Goal: Check status: Check status

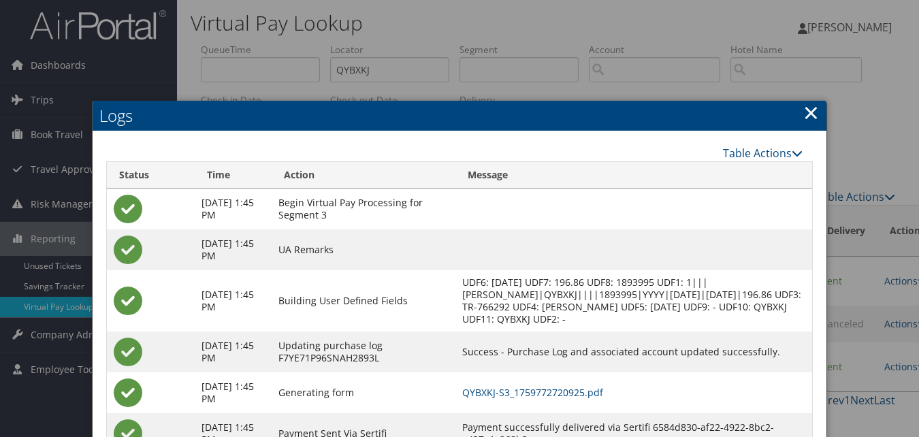
scroll to position [28, 0]
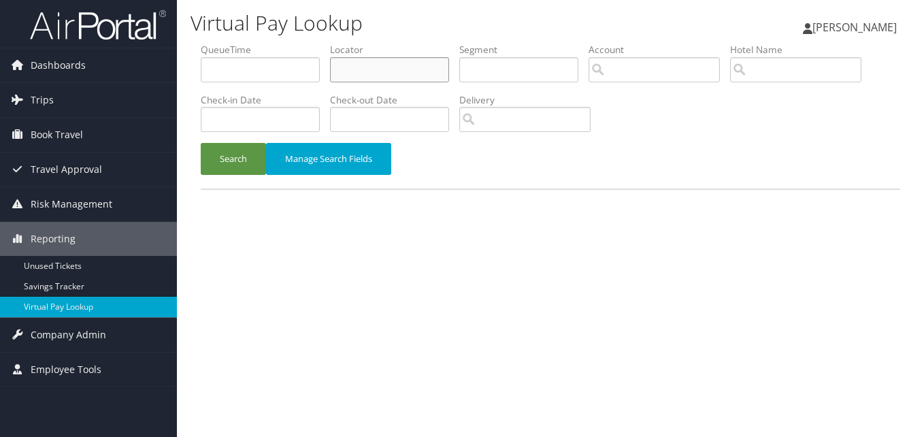
click at [371, 64] on input "text" at bounding box center [389, 69] width 119 height 25
paste input "SIDZXX"
click at [201, 143] on button "Search" at bounding box center [233, 159] width 65 height 32
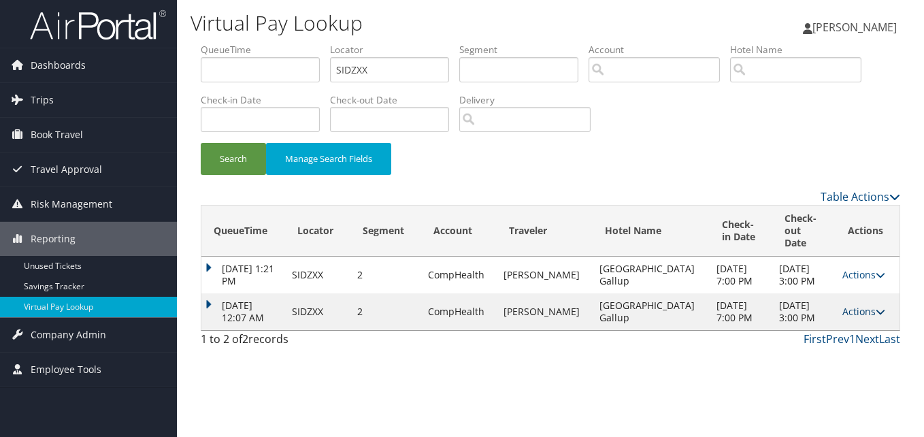
click at [856, 305] on link "Actions" at bounding box center [863, 311] width 43 height 13
click at [839, 342] on link "Logs" at bounding box center [832, 342] width 86 height 23
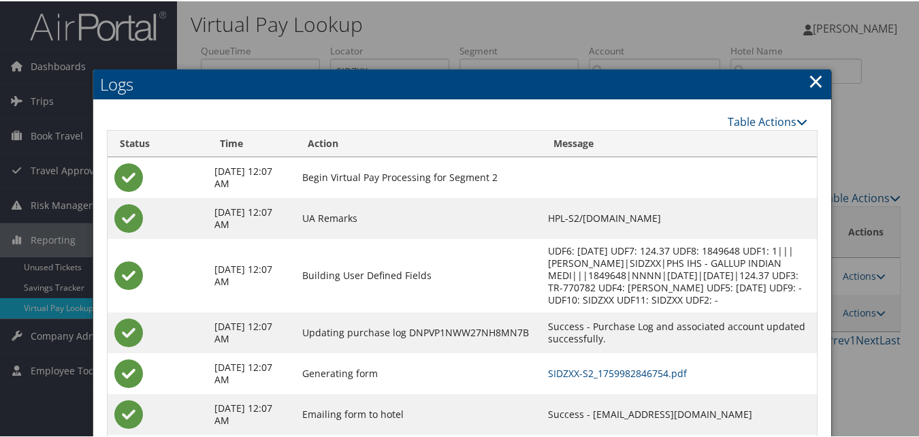
click at [808, 76] on link "×" at bounding box center [816, 79] width 16 height 27
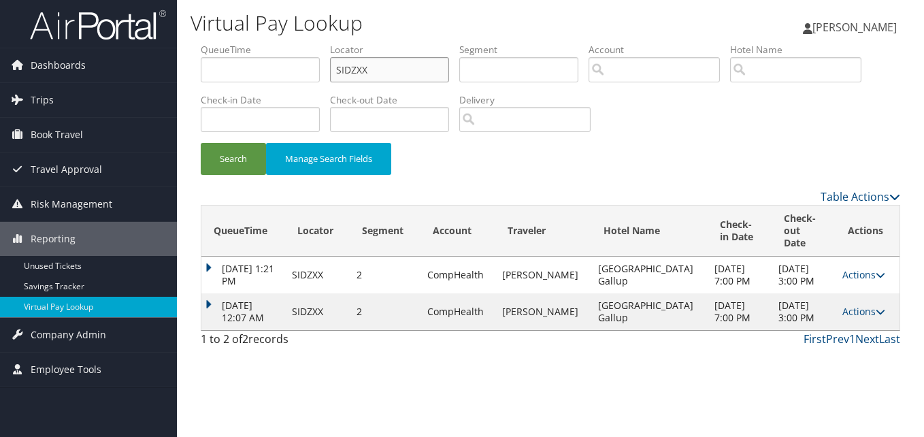
drag, startPoint x: 353, startPoint y: 78, endPoint x: 278, endPoint y: 73, distance: 75.0
click at [280, 43] on ul "QueueTime Locator SIDZXX Segment Account Traveler Hotel Name Check-in Date Chec…" at bounding box center [550, 43] width 699 height 0
paste input "JAJDYD"
click at [201, 143] on button "Search" at bounding box center [233, 159] width 65 height 32
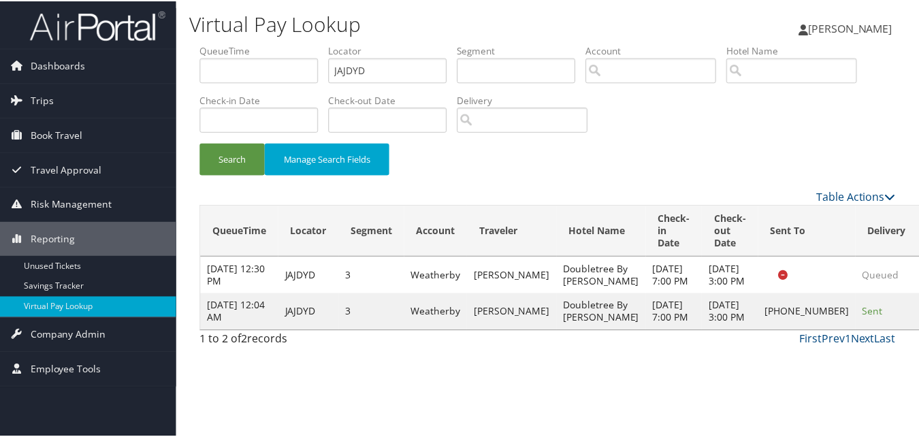
scroll to position [1, 0]
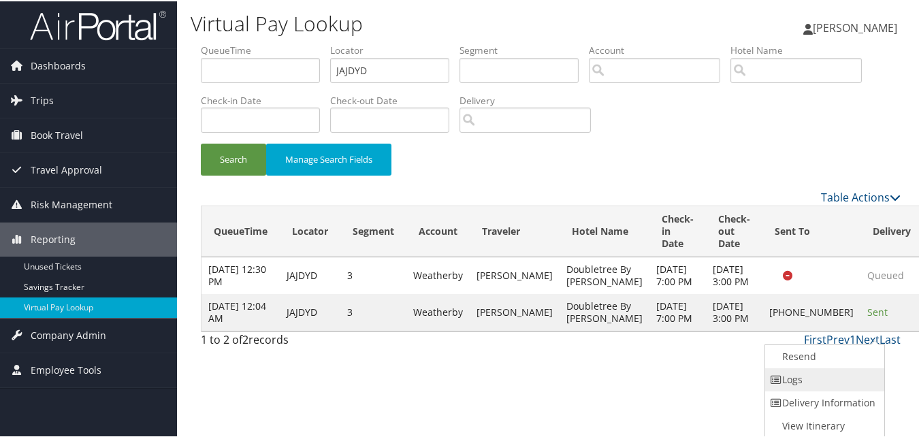
click at [797, 382] on link "Logs" at bounding box center [823, 378] width 116 height 23
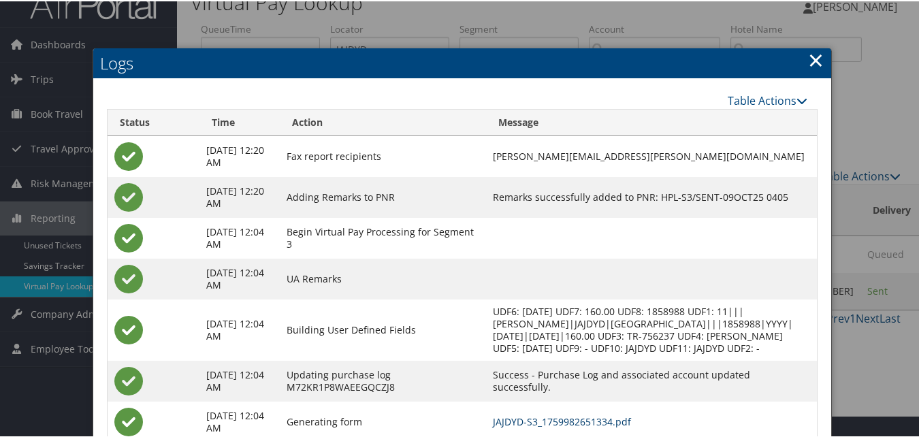
scroll to position [0, 0]
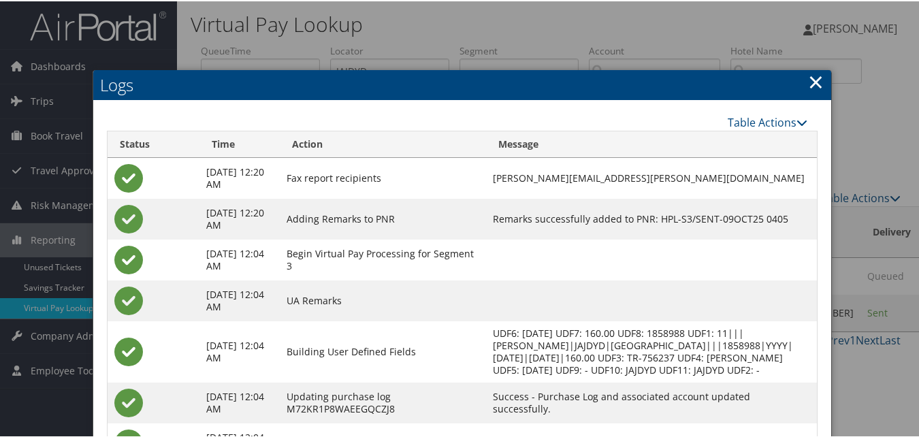
click at [814, 78] on link "×" at bounding box center [816, 80] width 16 height 27
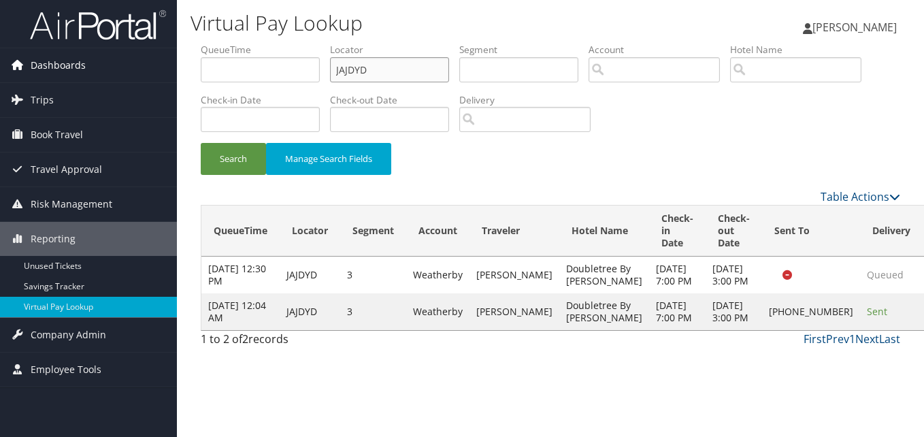
drag, startPoint x: 166, startPoint y: 68, endPoint x: 88, endPoint y: 66, distance: 78.3
click at [88, 66] on div "Dashboards AirPortal 360™ (Manager) My Travel Dashboard Trips Airtinerary® Look…" at bounding box center [462, 218] width 924 height 437
paste input "HXKZSA"
click at [201, 143] on button "Search" at bounding box center [233, 159] width 65 height 32
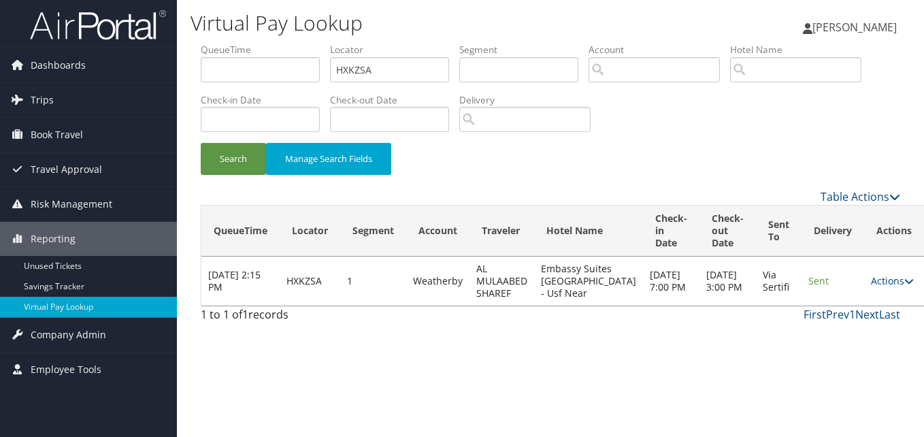
click at [871, 286] on link "Actions" at bounding box center [892, 280] width 43 height 13
click at [835, 327] on link "Logs" at bounding box center [841, 329] width 86 height 23
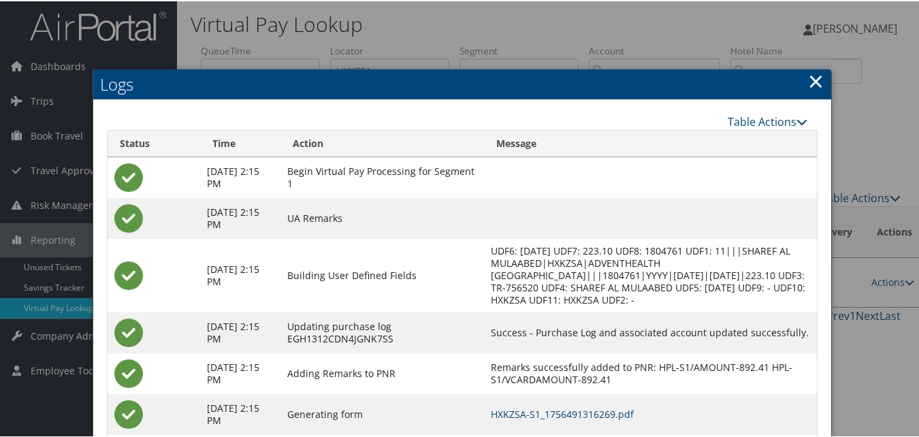
click at [812, 78] on link "×" at bounding box center [816, 79] width 16 height 27
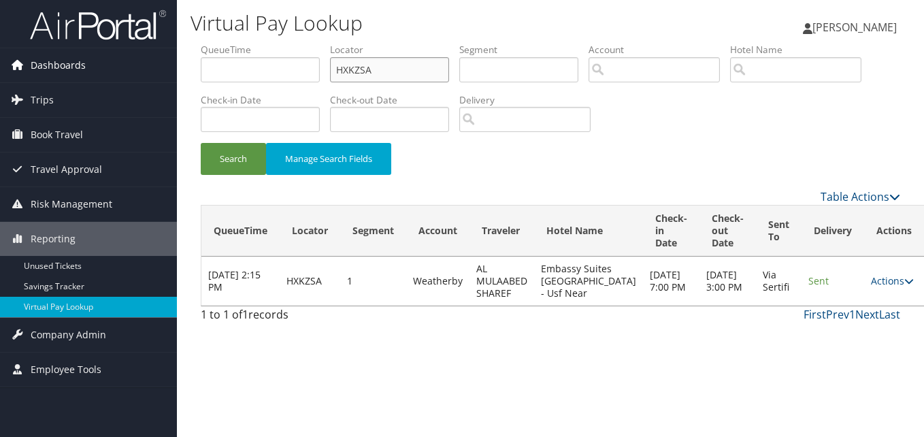
drag, startPoint x: 384, startPoint y: 67, endPoint x: 123, endPoint y: 74, distance: 260.7
click at [125, 73] on div "Dashboards AirPortal 360™ (Manager) My Travel Dashboard Trips Airtinerary® Look…" at bounding box center [462, 218] width 924 height 437
paste input "CUGAIM"
click at [201, 143] on button "Search" at bounding box center [233, 159] width 65 height 32
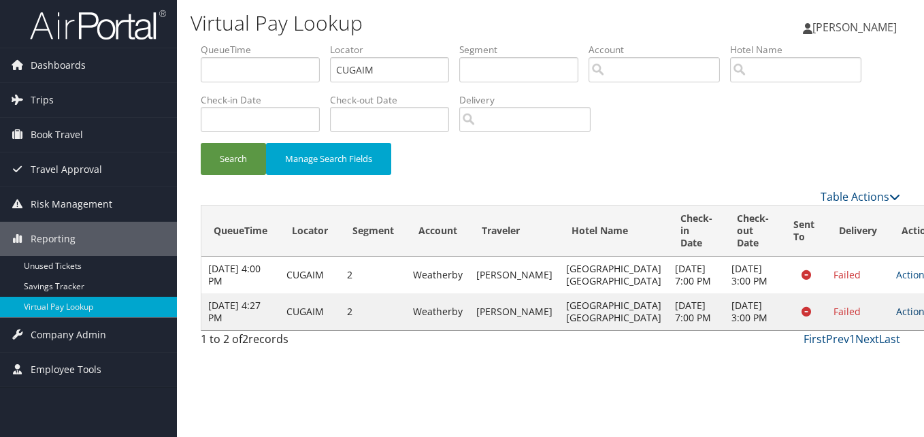
click at [896, 318] on link "Actions" at bounding box center [917, 311] width 43 height 13
click at [836, 384] on link "Logs" at bounding box center [842, 391] width 86 height 23
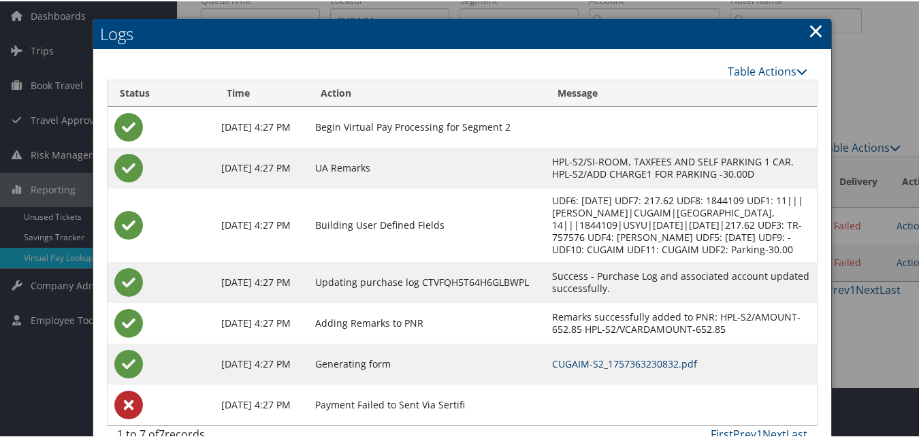
scroll to position [20, 0]
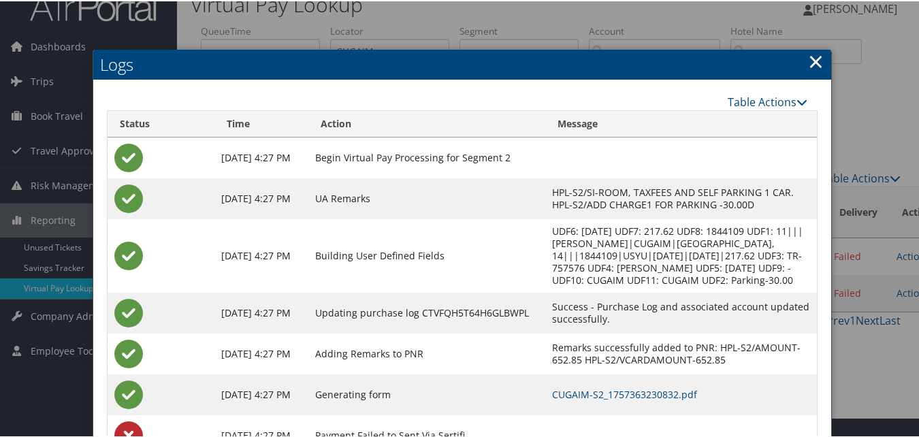
click at [812, 65] on link "×" at bounding box center [816, 59] width 16 height 27
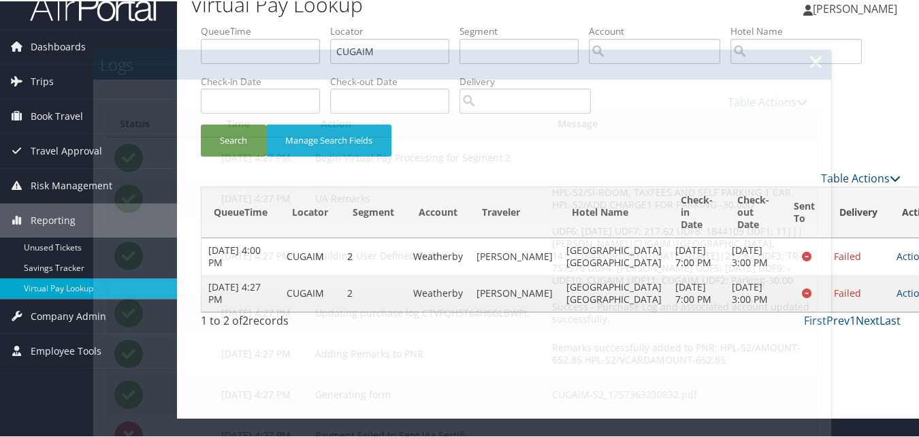
scroll to position [0, 0]
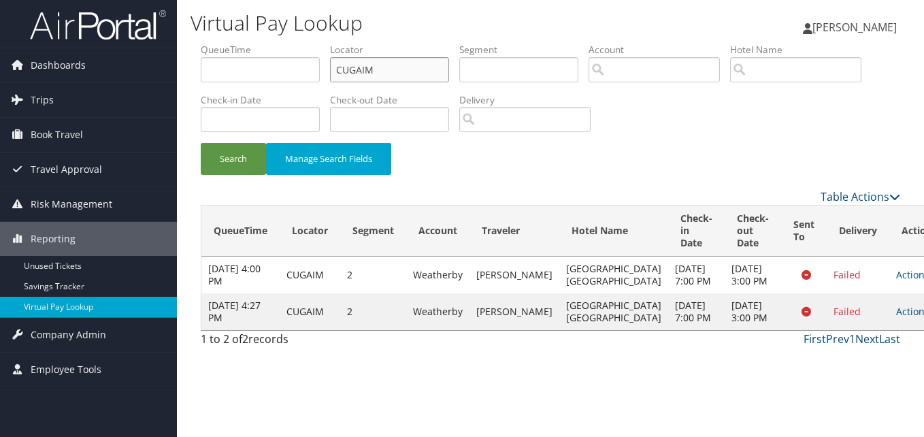
click at [374, 61] on input "CUGAIM" at bounding box center [389, 69] width 119 height 25
drag, startPoint x: 391, startPoint y: 76, endPoint x: 179, endPoint y: 67, distance: 212.5
click at [179, 67] on div "Virtual Pay Lookup Luke Perry Luke Perry My Settings Travel Agency Contacts Vie…" at bounding box center [550, 218] width 747 height 437
paste input "LEMJVQ"
type input "LEMJVQ"
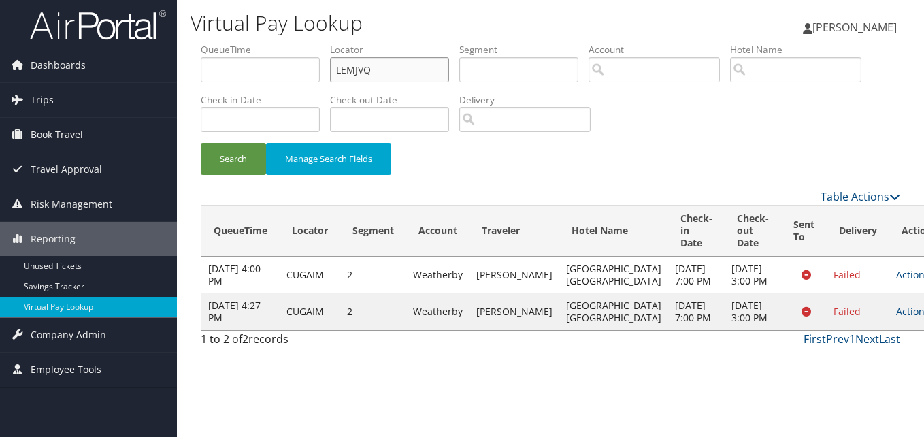
click at [201, 143] on button "Search" at bounding box center [233, 159] width 65 height 32
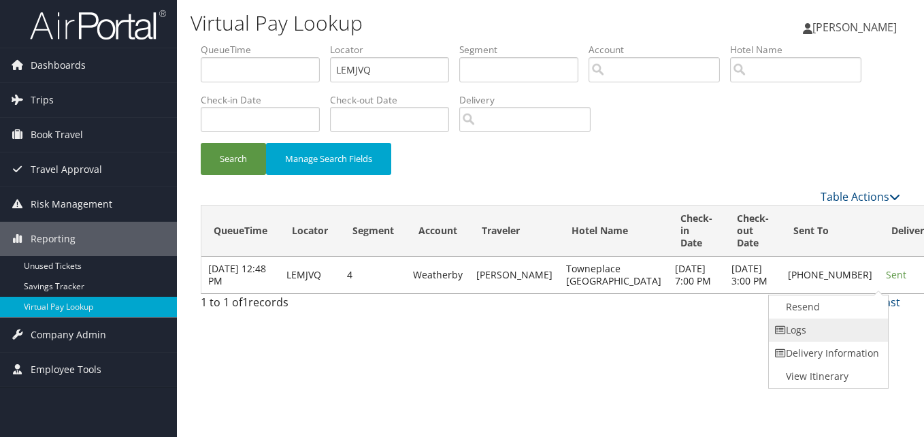
click at [812, 330] on link "Logs" at bounding box center [827, 329] width 116 height 23
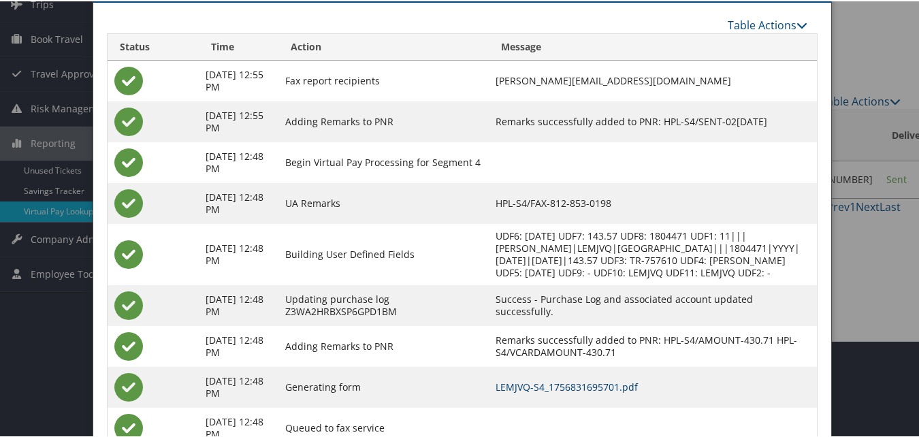
scroll to position [21, 0]
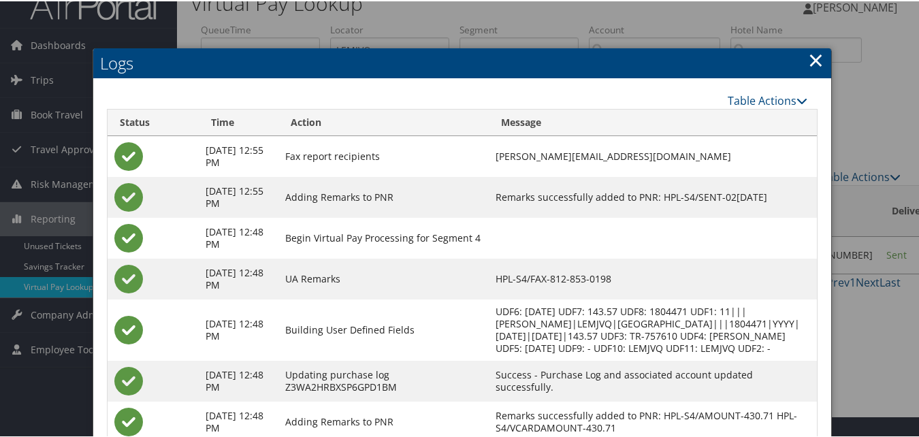
click at [813, 56] on link "×" at bounding box center [816, 58] width 16 height 27
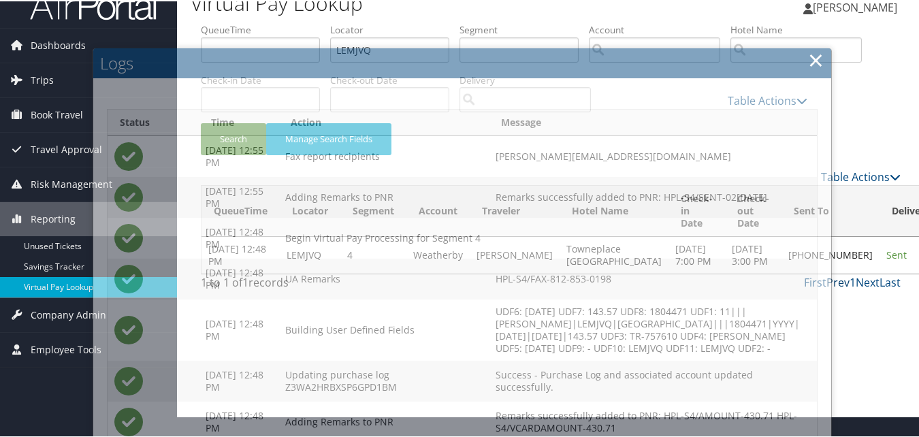
scroll to position [0, 0]
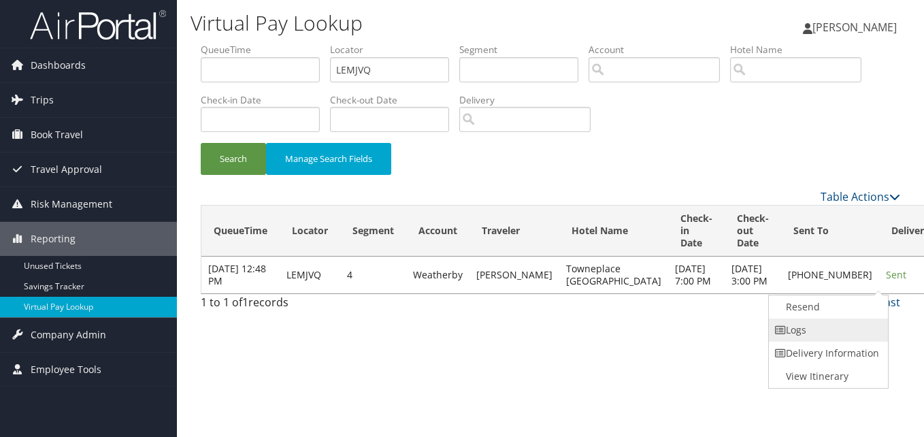
click at [823, 328] on link "Logs" at bounding box center [827, 329] width 116 height 23
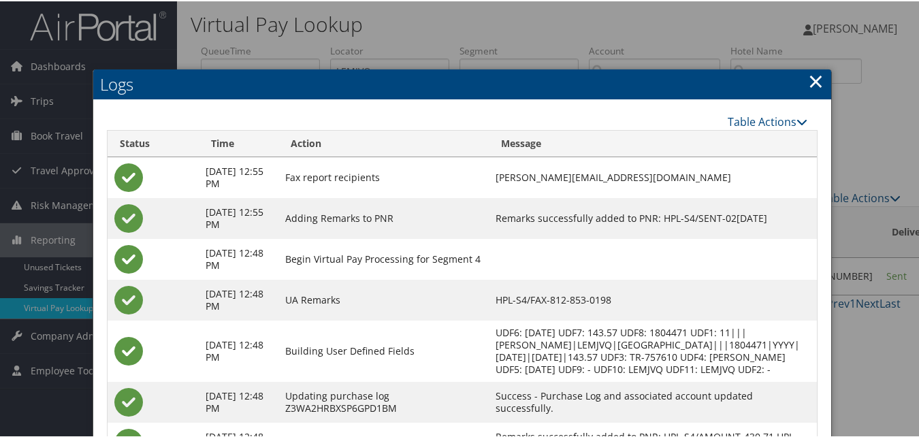
click at [817, 81] on link "×" at bounding box center [816, 79] width 16 height 27
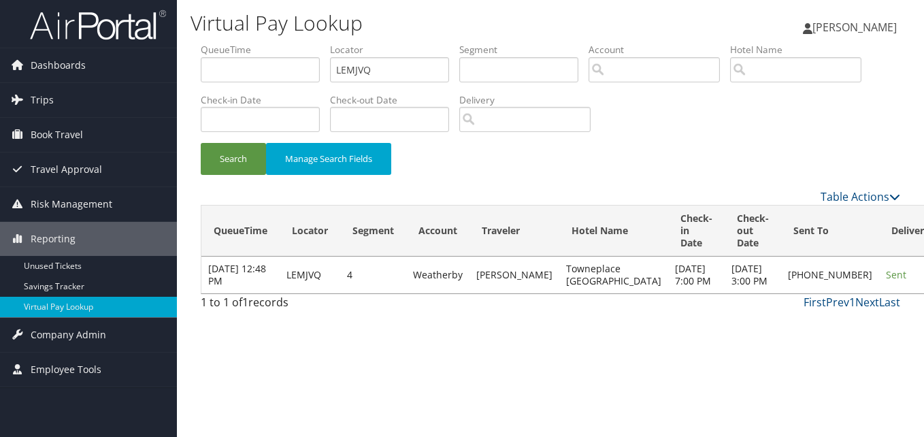
click at [540, 160] on div "Search Manage Search Fields" at bounding box center [551, 166] width 720 height 46
click at [823, 314] on link "Resend" at bounding box center [827, 306] width 116 height 23
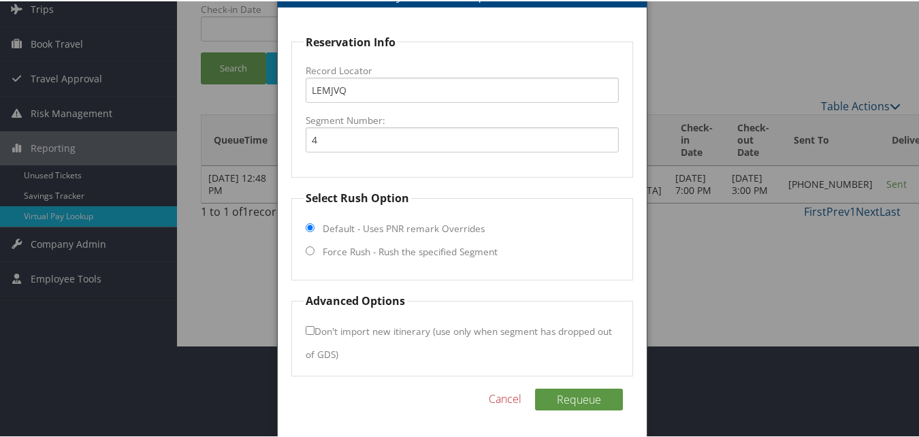
click at [311, 250] on input "Force Rush - Rush the specified Segment" at bounding box center [309, 249] width 9 height 9
radio input "true"
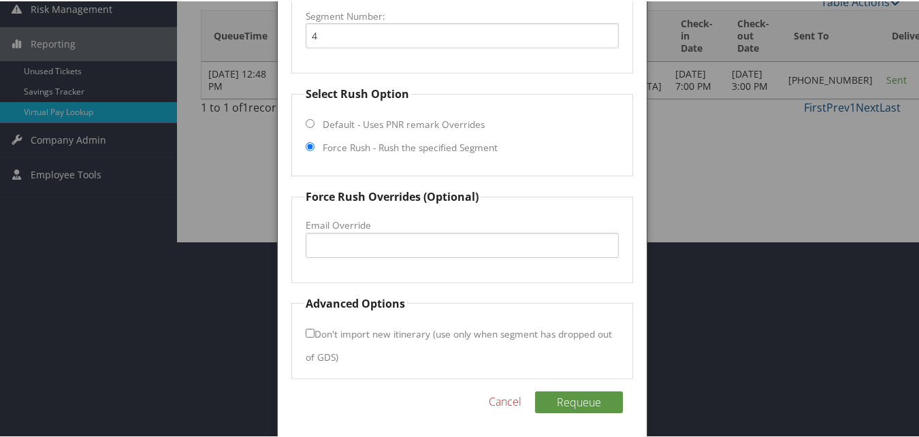
scroll to position [199, 0]
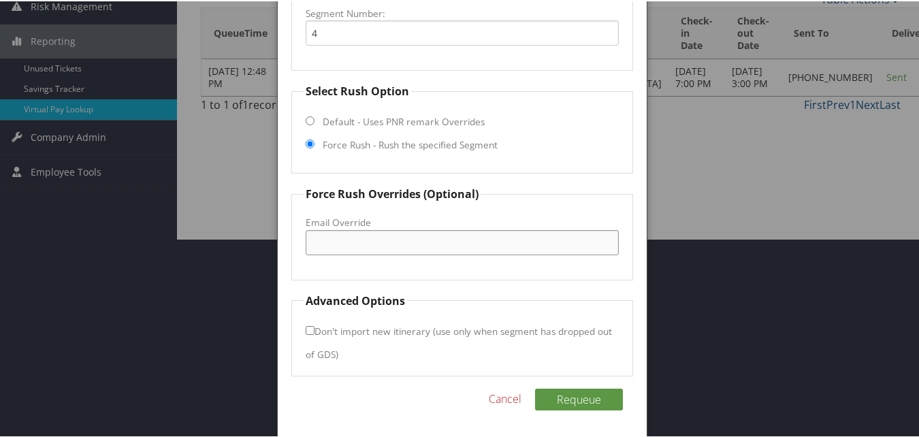
click at [356, 239] on input "Email Override" at bounding box center [461, 241] width 312 height 25
paste input "tps.evvtn@gmail.com"
type input "tps.evvtn@gmail.com"
click at [546, 205] on fieldset "Force Rush Overrides (Optional) Fax Override: Email Override tps.evvtn@gmail.com" at bounding box center [461, 231] width 341 height 94
click at [584, 395] on button "Requeue" at bounding box center [579, 398] width 88 height 22
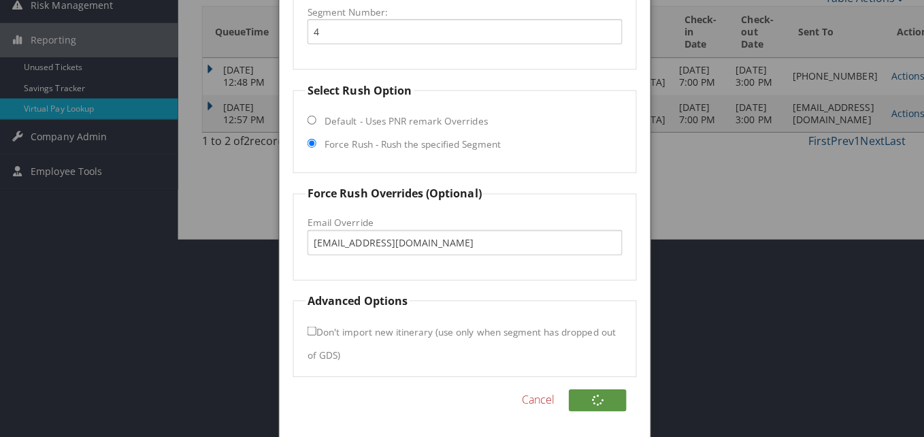
scroll to position [0, 0]
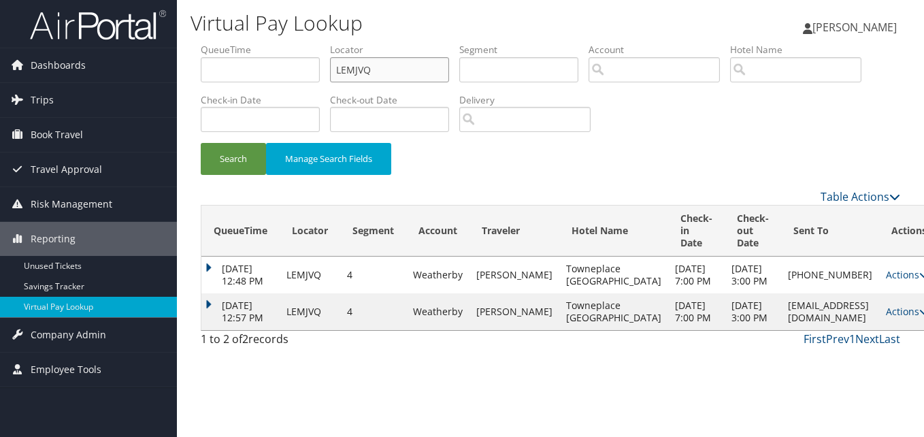
drag, startPoint x: 382, startPoint y: 76, endPoint x: 214, endPoint y: 54, distance: 169.5
click at [215, 43] on ul "QueueTime Locator LEMJVQ Segment Account Traveler Hotel Name Check-in Date Chec…" at bounding box center [550, 43] width 699 height 0
paste input "CCUHPG"
click at [201, 143] on button "Search" at bounding box center [233, 159] width 65 height 32
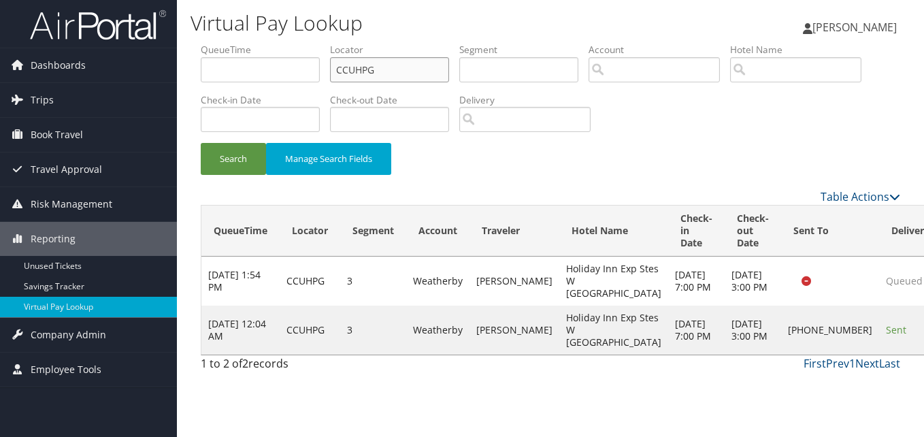
click at [388, 73] on input "CCUHPG" at bounding box center [389, 69] width 119 height 25
click at [201, 143] on button "Search" at bounding box center [233, 159] width 65 height 32
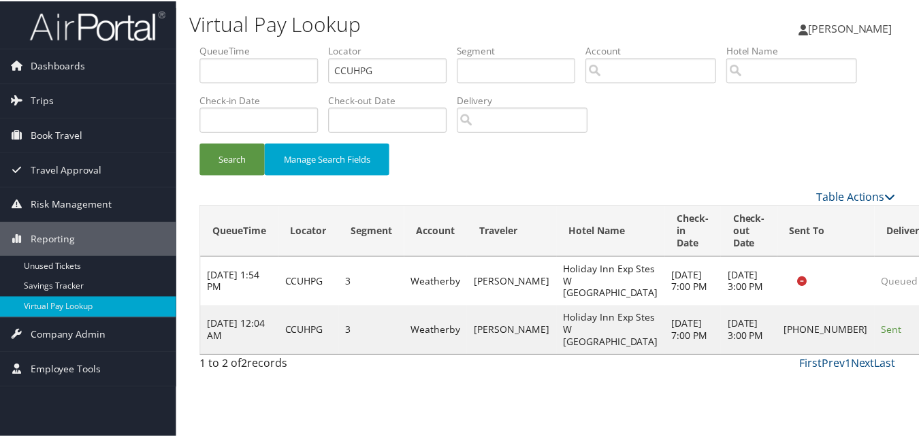
scroll to position [13, 0]
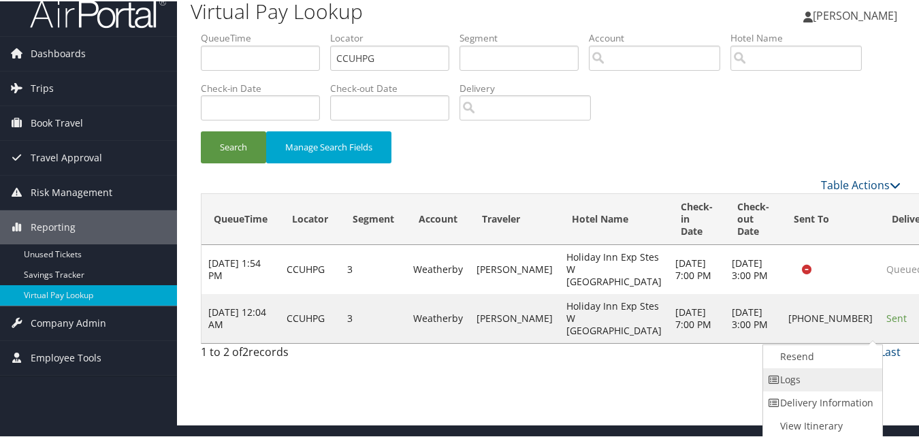
click at [799, 380] on link "Logs" at bounding box center [821, 378] width 116 height 23
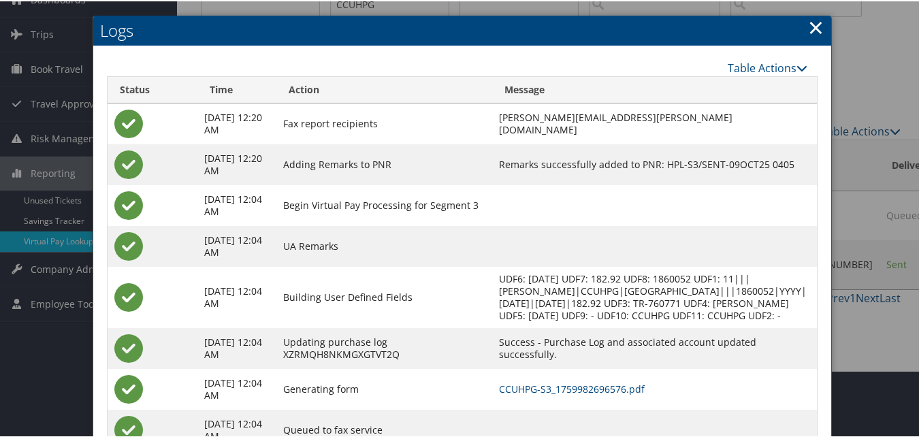
scroll to position [129, 0]
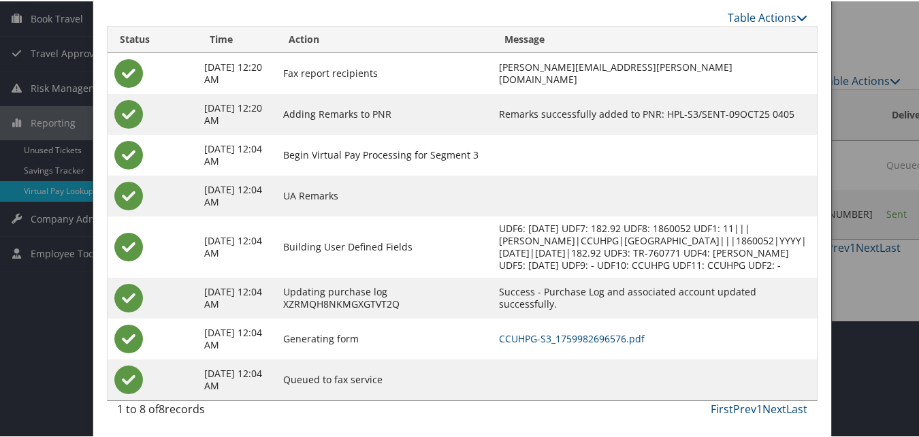
click at [645, 144] on td at bounding box center [654, 153] width 325 height 41
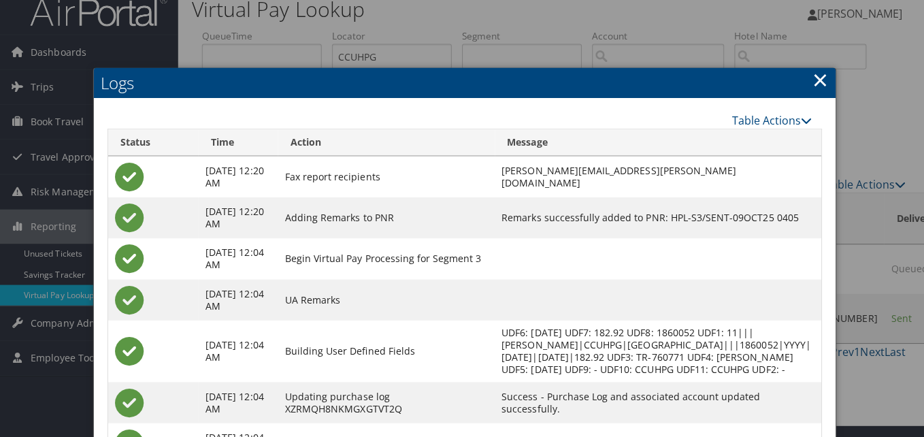
scroll to position [0, 0]
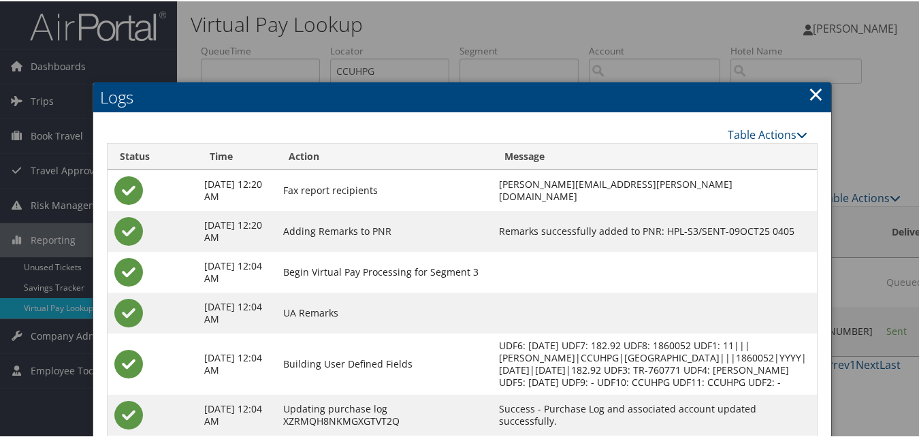
click at [813, 93] on link "×" at bounding box center [816, 92] width 16 height 27
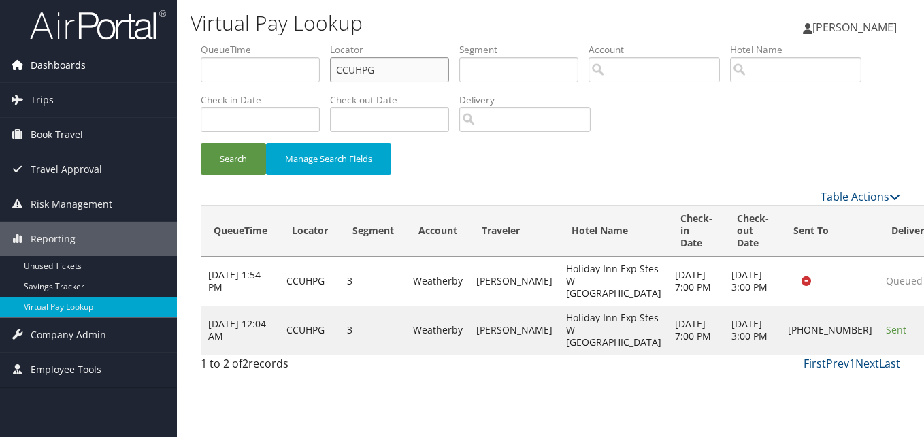
drag, startPoint x: 387, startPoint y: 73, endPoint x: 146, endPoint y: 73, distance: 240.9
click at [149, 73] on div "Dashboards AirPortal 360™ (Manager) My Travel Dashboard Trips Airtinerary® Look…" at bounding box center [462, 218] width 924 height 437
paste input "WGVCZK"
type input "WGVCZK"
click at [201, 143] on button "Search" at bounding box center [233, 159] width 65 height 32
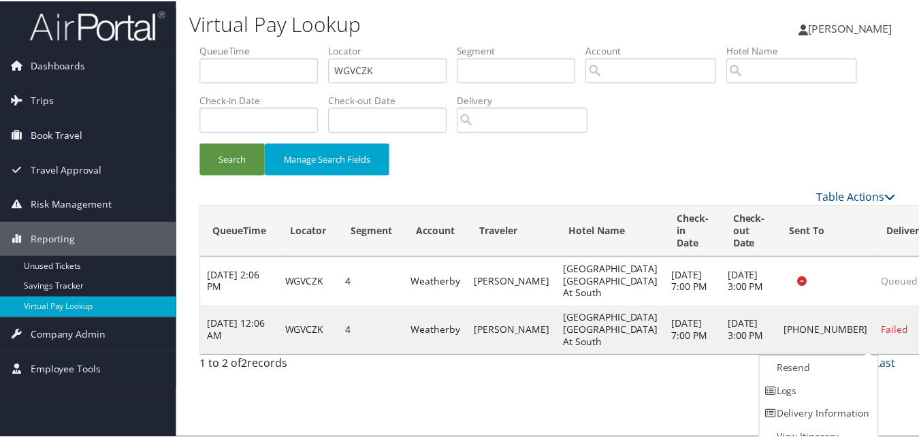
scroll to position [13, 0]
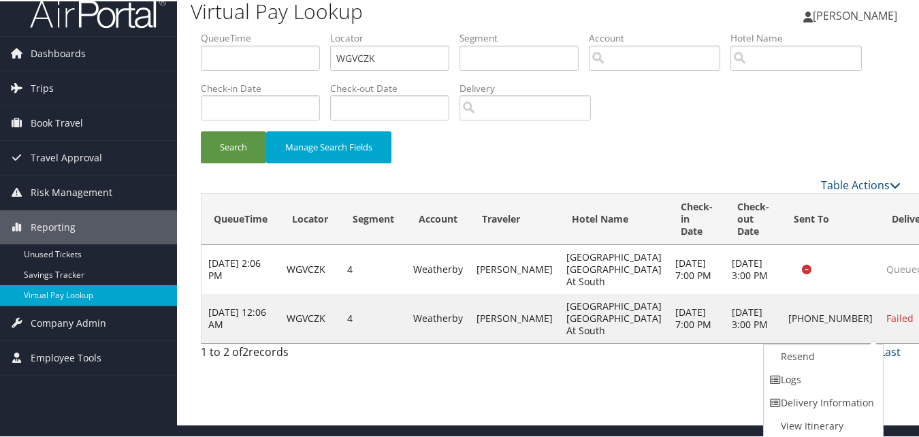
drag, startPoint x: 806, startPoint y: 380, endPoint x: 824, endPoint y: 367, distance: 22.5
click at [806, 380] on link "Logs" at bounding box center [821, 378] width 116 height 23
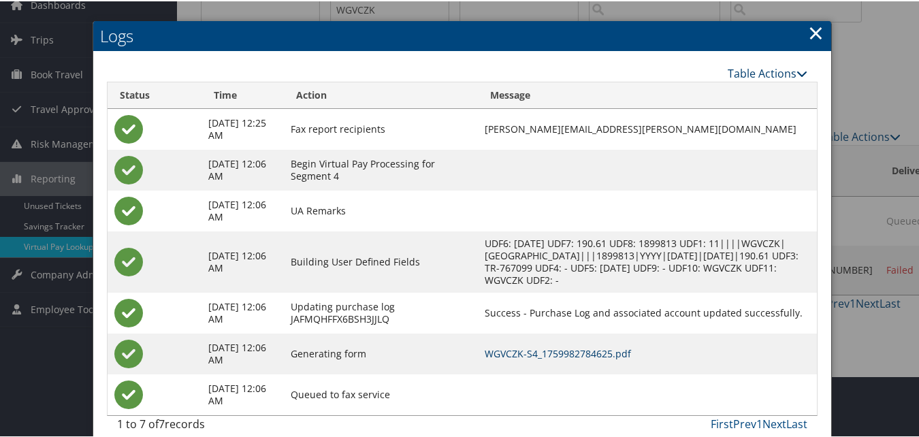
scroll to position [20, 0]
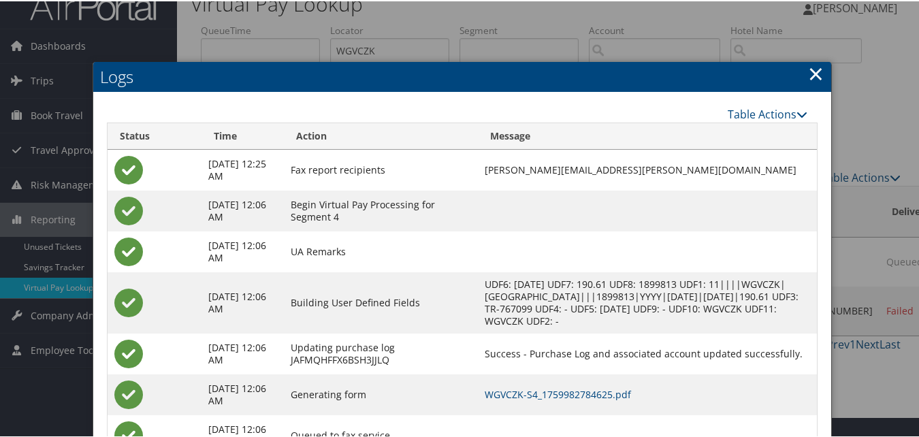
click at [808, 71] on link "×" at bounding box center [816, 72] width 16 height 27
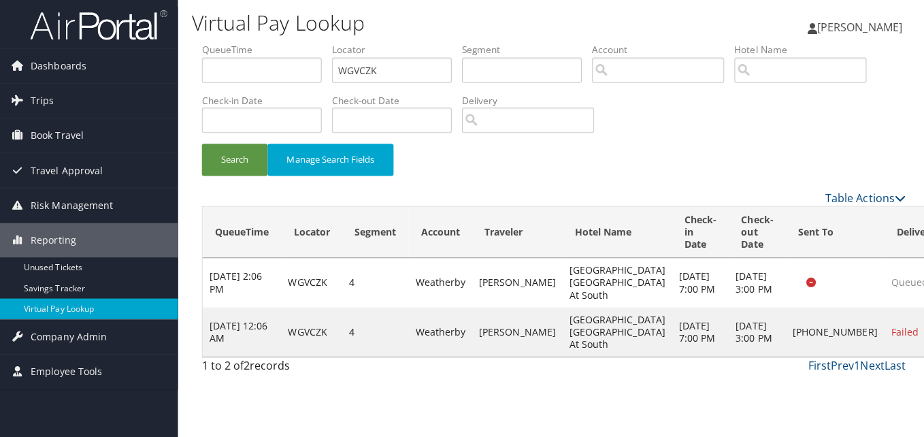
scroll to position [0, 0]
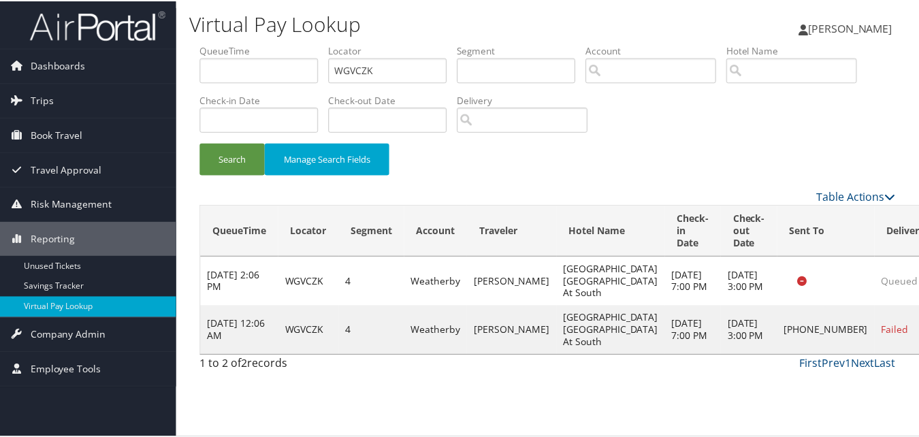
scroll to position [13, 0]
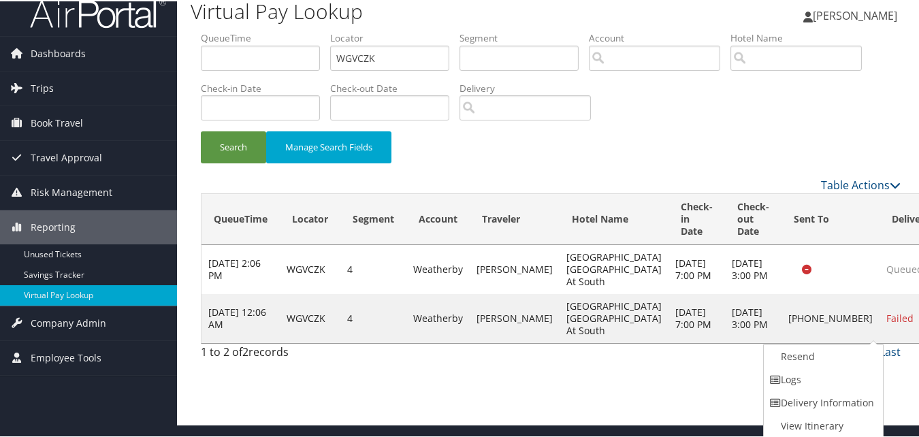
click at [810, 359] on link "Resend" at bounding box center [821, 355] width 116 height 23
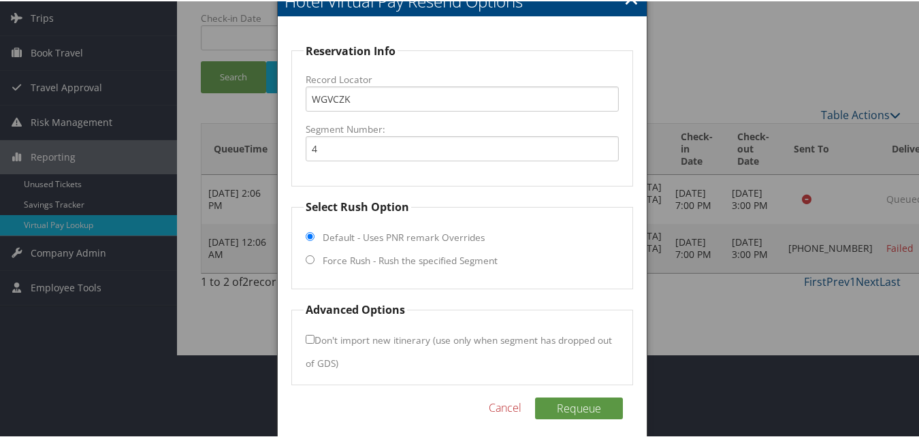
scroll to position [92, 0]
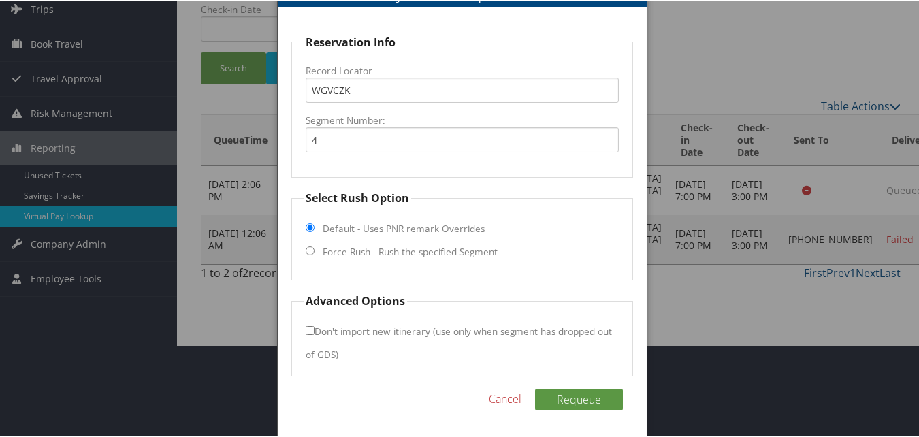
click at [309, 250] on input "Force Rush - Rush the specified Segment" at bounding box center [309, 249] width 9 height 9
radio input "true"
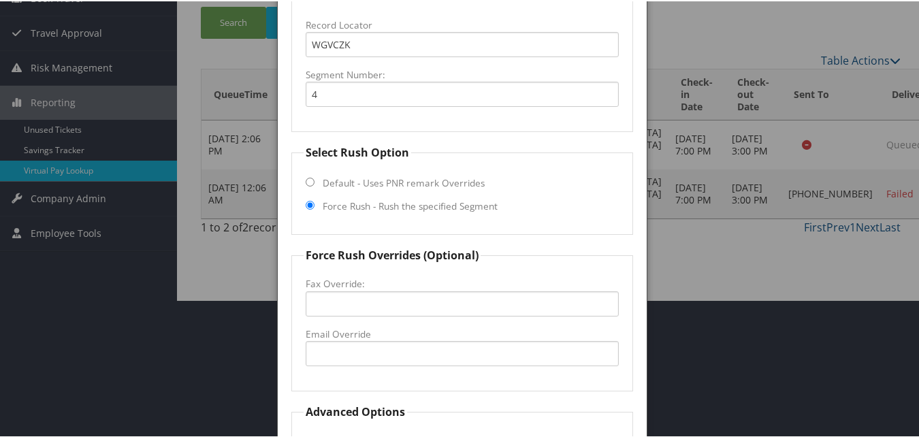
scroll to position [160, 0]
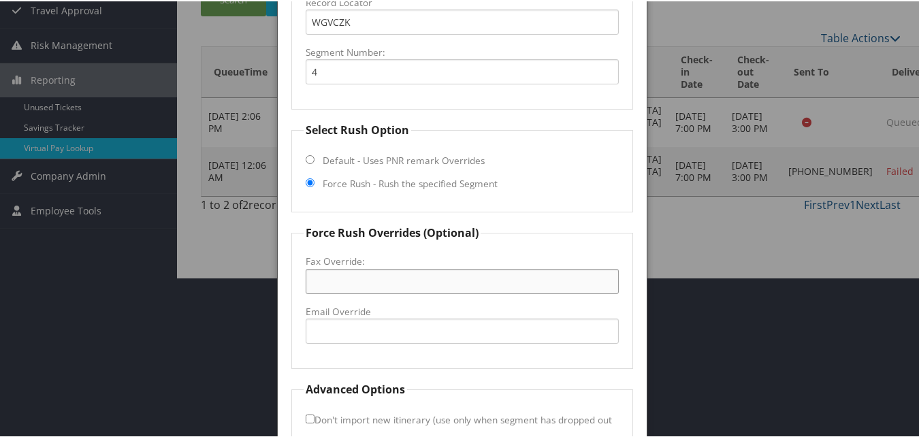
click at [337, 278] on input "Fax Override:" at bounding box center [461, 279] width 312 height 25
paste input "(509) 820-3024"
type input "(509) 820-3024"
click at [496, 249] on fieldset "Force Rush Overrides (Optional) Fax Override: (509) 820-3024 Email Override" at bounding box center [461, 295] width 341 height 144
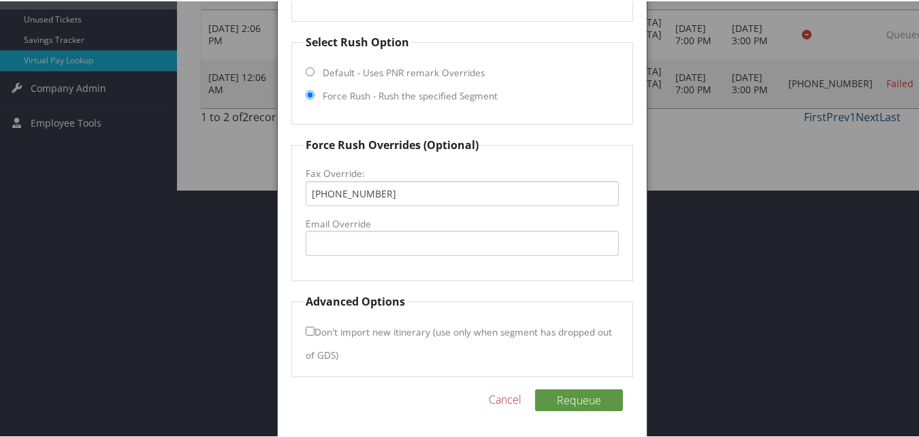
scroll to position [248, 0]
click at [577, 398] on button "Requeue" at bounding box center [579, 398] width 88 height 22
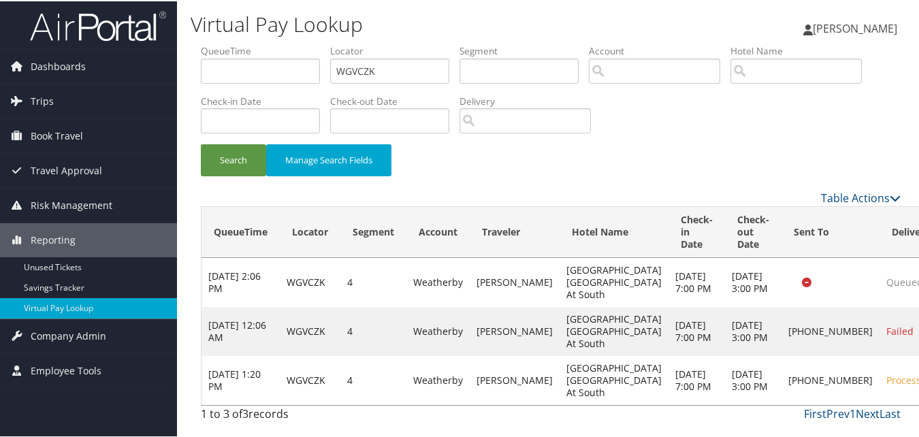
scroll to position [0, 0]
click at [412, 73] on input "WGVCZK" at bounding box center [389, 69] width 119 height 25
click at [201, 143] on button "Search" at bounding box center [233, 159] width 65 height 32
click at [410, 57] on input "WGVCZK" at bounding box center [389, 69] width 119 height 25
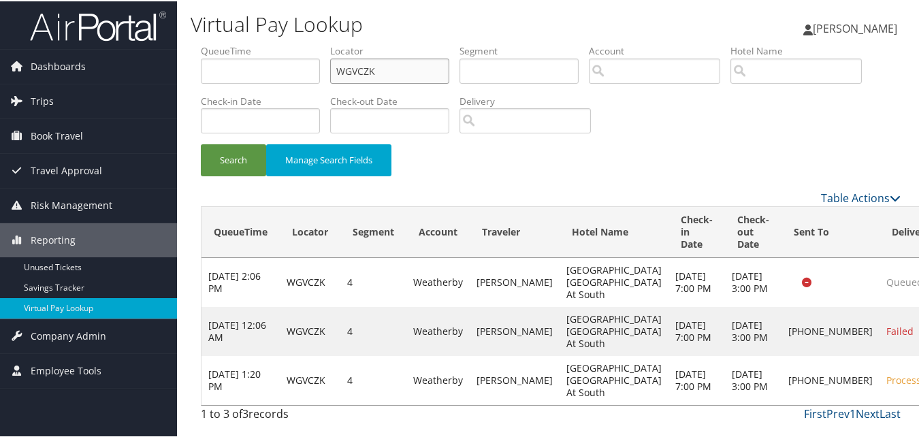
click at [201, 143] on button "Search" at bounding box center [233, 159] width 65 height 32
click at [410, 57] on input "WGVCZK" at bounding box center [389, 69] width 119 height 25
click at [201, 143] on button "Search" at bounding box center [233, 159] width 65 height 32
click at [410, 57] on input "WGVCZK" at bounding box center [389, 69] width 119 height 25
click at [201, 143] on button "Search" at bounding box center [233, 159] width 65 height 32
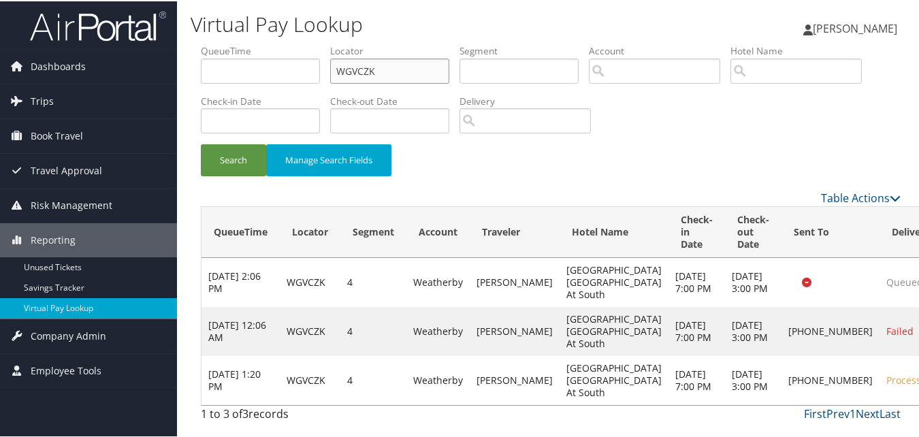
click at [409, 57] on input "WGVCZK" at bounding box center [389, 69] width 119 height 25
click at [201, 143] on button "Search" at bounding box center [233, 159] width 65 height 32
click at [409, 57] on input "WGVCZK" at bounding box center [389, 69] width 119 height 25
click at [201, 143] on button "Search" at bounding box center [233, 159] width 65 height 32
click at [409, 57] on input "WGVCZK" at bounding box center [389, 69] width 119 height 25
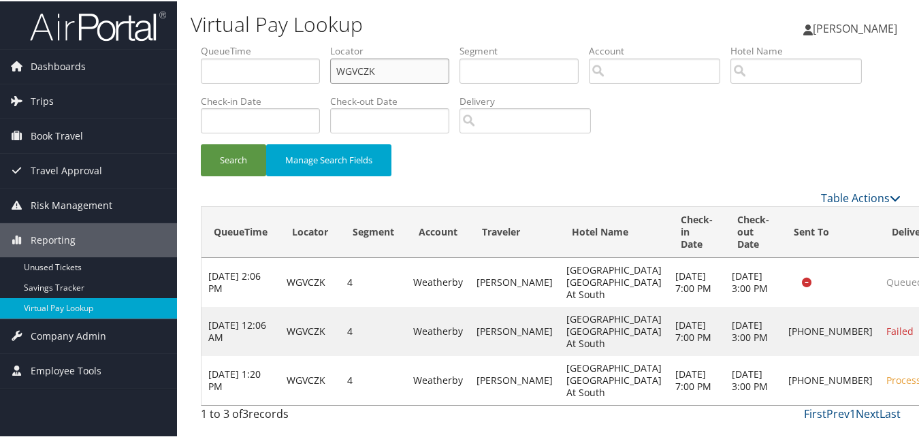
click at [201, 143] on button "Search" at bounding box center [233, 159] width 65 height 32
click at [409, 57] on input "WGVCZK" at bounding box center [389, 69] width 119 height 25
click at [201, 143] on button "Search" at bounding box center [233, 159] width 65 height 32
click at [409, 57] on input "WGVCZK" at bounding box center [389, 69] width 119 height 25
click at [201, 143] on button "Search" at bounding box center [233, 159] width 65 height 32
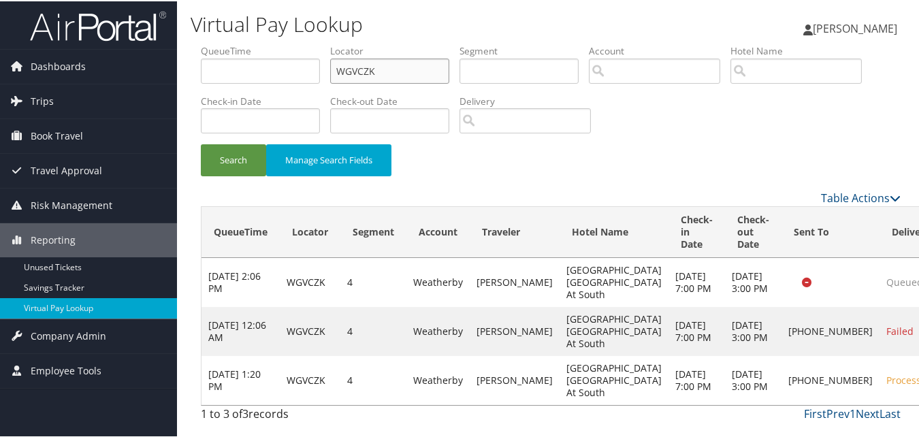
click at [409, 57] on input "WGVCZK" at bounding box center [389, 69] width 119 height 25
click at [201, 143] on button "Search" at bounding box center [233, 159] width 65 height 32
click at [409, 57] on input "WGVCZK" at bounding box center [389, 69] width 119 height 25
click at [201, 143] on button "Search" at bounding box center [233, 159] width 65 height 32
click at [409, 57] on input "WGVCZK" at bounding box center [389, 69] width 119 height 25
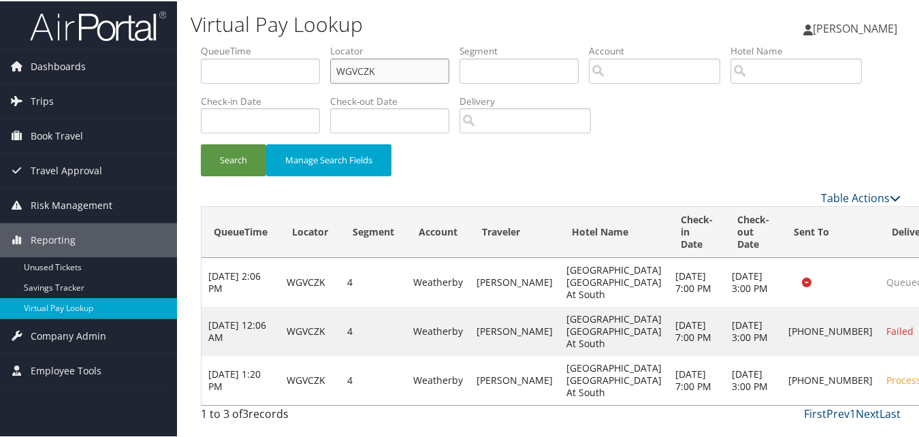
click at [201, 143] on button "Search" at bounding box center [233, 159] width 65 height 32
click at [408, 57] on input "WGVCZK" at bounding box center [389, 69] width 119 height 25
click at [201, 143] on button "Search" at bounding box center [233, 159] width 65 height 32
click at [408, 57] on input "WGVCZK" at bounding box center [389, 69] width 119 height 25
click at [201, 143] on button "Search" at bounding box center [233, 159] width 65 height 32
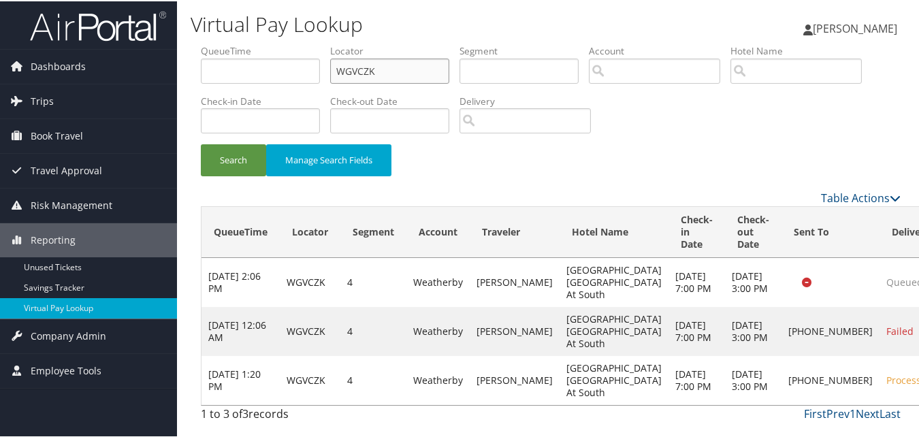
click at [406, 57] on input "WGVCZK" at bounding box center [389, 69] width 119 height 25
click at [201, 143] on button "Search" at bounding box center [233, 159] width 65 height 32
click at [406, 57] on input "WGVCZK" at bounding box center [389, 69] width 119 height 25
click at [201, 143] on button "Search" at bounding box center [233, 159] width 65 height 32
click at [406, 57] on input "WGVCZK" at bounding box center [389, 69] width 119 height 25
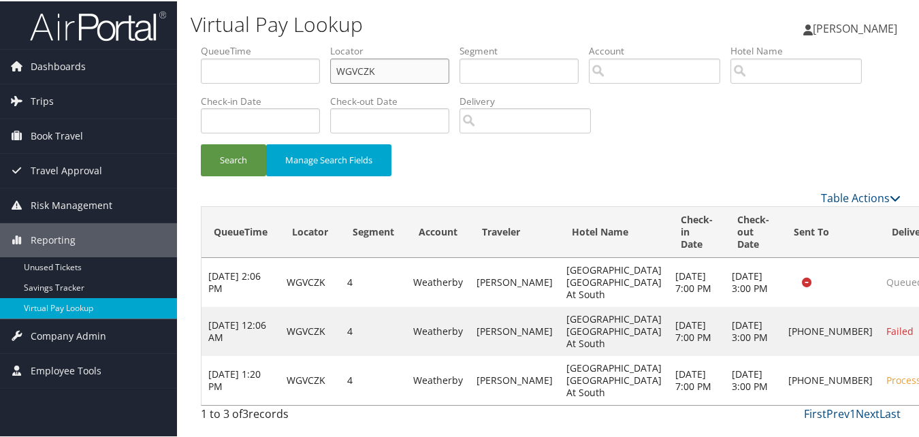
click at [201, 143] on button "Search" at bounding box center [233, 159] width 65 height 32
click at [404, 57] on input "WGVCZK" at bounding box center [389, 69] width 119 height 25
click at [201, 143] on button "Search" at bounding box center [233, 159] width 65 height 32
click at [401, 57] on input "WGVCZK" at bounding box center [389, 69] width 119 height 25
click at [201, 143] on button "Search" at bounding box center [233, 159] width 65 height 32
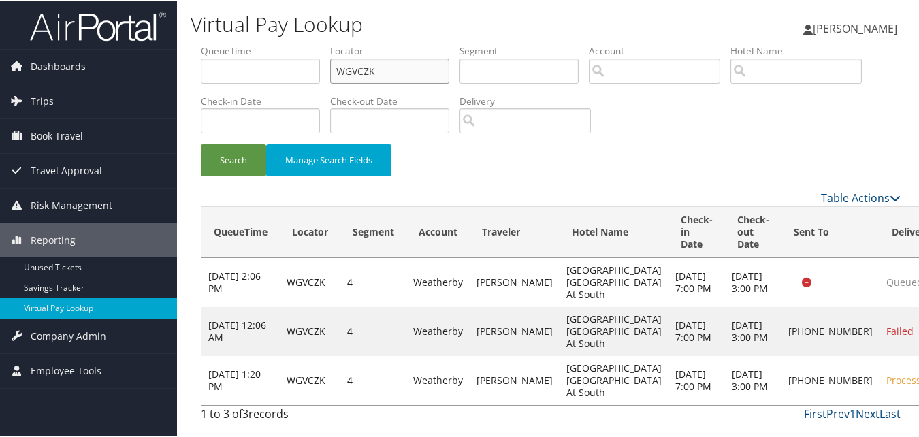
click at [401, 57] on input "WGVCZK" at bounding box center [389, 69] width 119 height 25
click at [201, 143] on button "Search" at bounding box center [233, 159] width 65 height 32
click at [401, 57] on input "WGVCZK" at bounding box center [389, 69] width 119 height 25
click at [201, 143] on button "Search" at bounding box center [233, 159] width 65 height 32
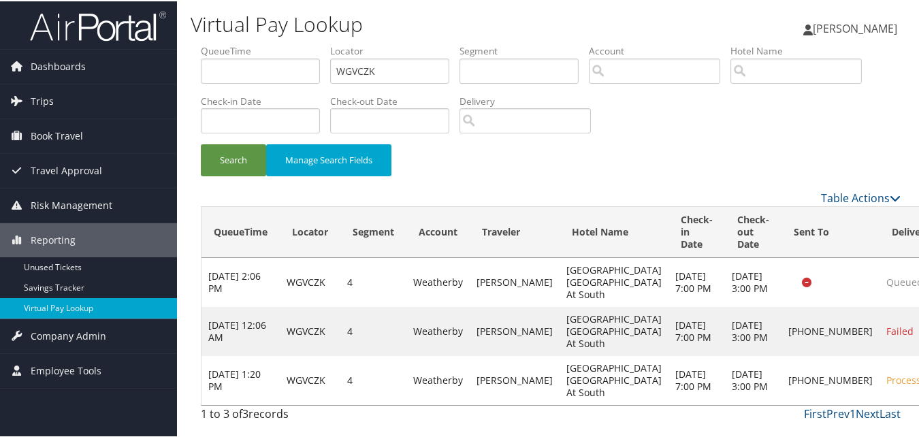
scroll to position [74, 0]
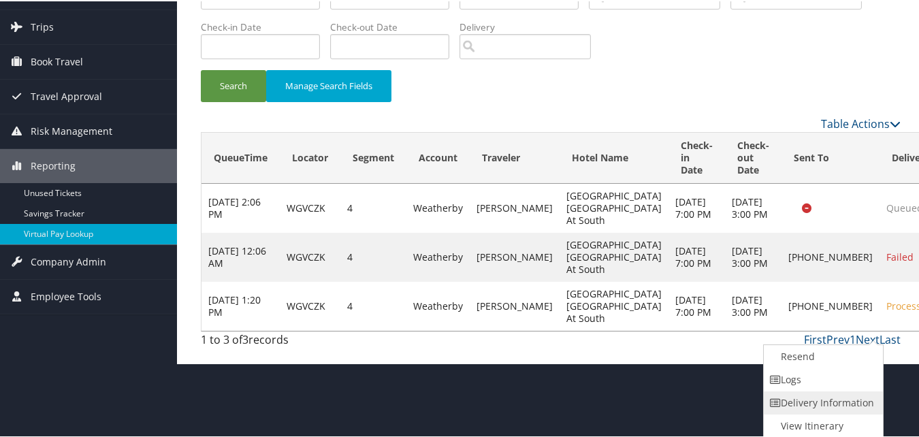
click at [829, 401] on link "Delivery Information" at bounding box center [821, 401] width 116 height 23
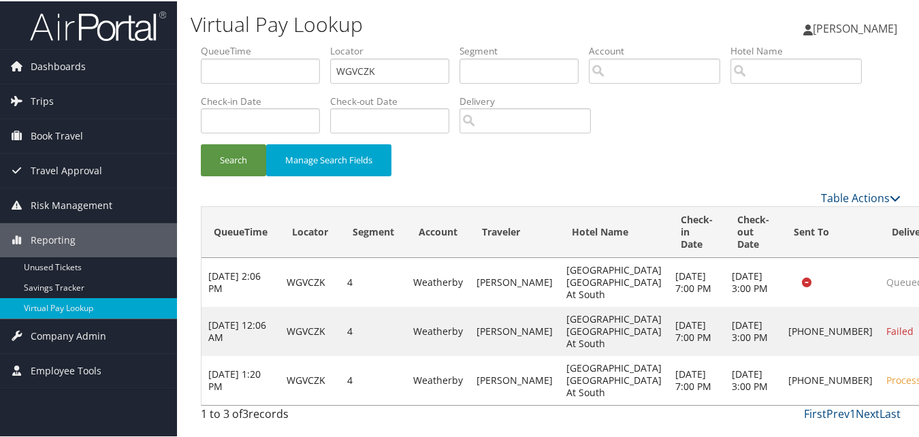
scroll to position [27, 0]
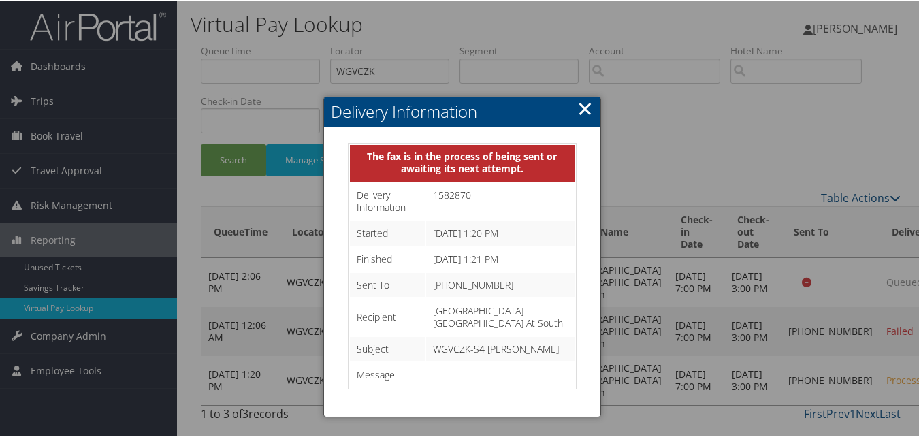
click at [584, 93] on link "×" at bounding box center [585, 106] width 16 height 27
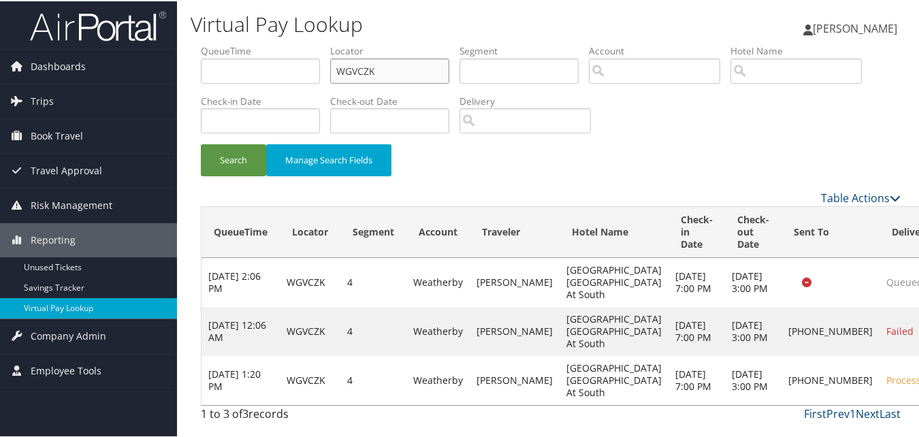
click at [393, 57] on input "WGVCZK" at bounding box center [389, 69] width 119 height 25
click at [201, 143] on button "Search" at bounding box center [233, 159] width 65 height 32
click at [387, 57] on input "WGVCZK" at bounding box center [389, 69] width 119 height 25
click at [201, 143] on button "Search" at bounding box center [233, 159] width 65 height 32
click at [388, 57] on input "WGVCZK" at bounding box center [389, 69] width 119 height 25
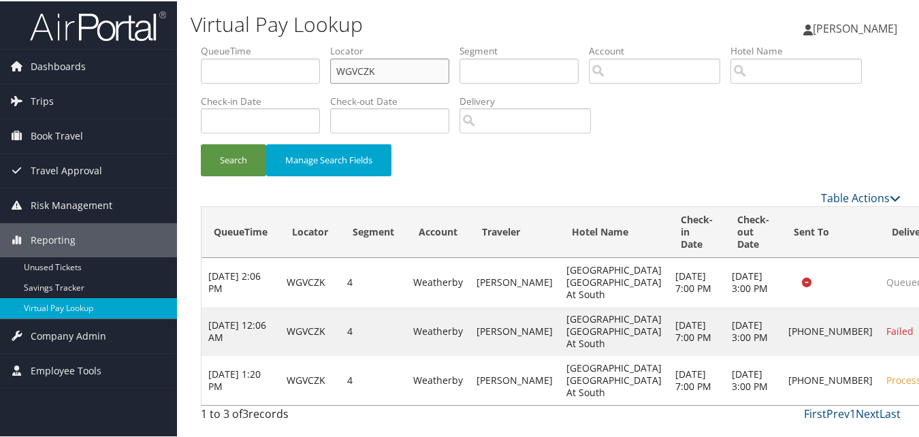
click at [201, 143] on button "Search" at bounding box center [233, 159] width 65 height 32
click at [409, 57] on input "WGVCZK" at bounding box center [389, 69] width 119 height 25
click at [201, 143] on button "Search" at bounding box center [233, 159] width 65 height 32
click at [401, 57] on input "WGVCZK" at bounding box center [389, 69] width 119 height 25
click at [201, 143] on button "Search" at bounding box center [233, 159] width 65 height 32
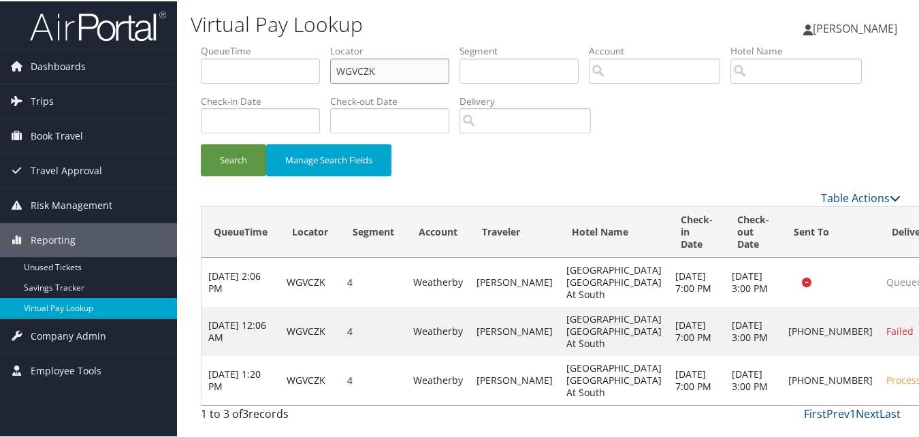
drag, startPoint x: 389, startPoint y: 48, endPoint x: 188, endPoint y: 46, distance: 200.7
click at [188, 46] on div "Virtual Pay Lookup Luke Perry Luke Perry My Settings Travel Agency Contacts Vie…" at bounding box center [550, 218] width 747 height 437
paste input "GMNDWN"
click at [201, 143] on button "Search" at bounding box center [233, 159] width 65 height 32
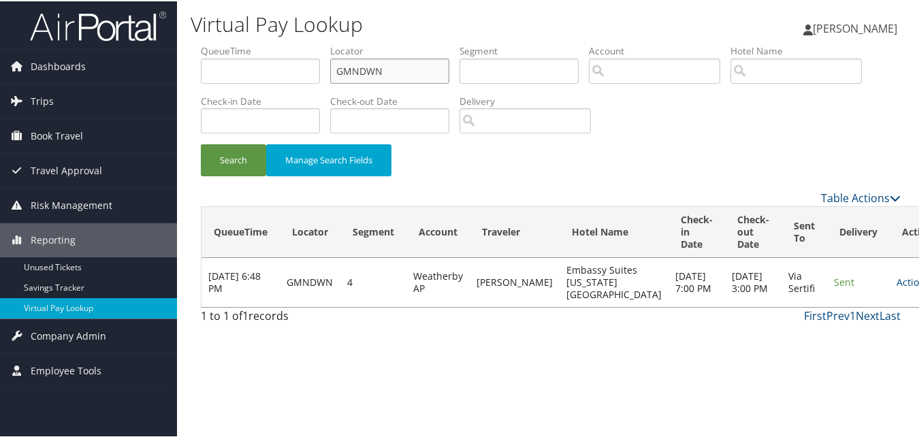
scroll to position [0, 0]
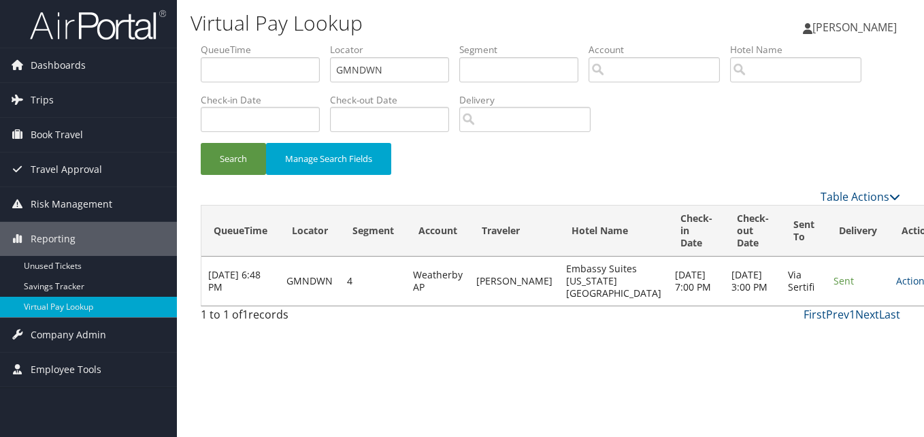
drag, startPoint x: 533, startPoint y: 165, endPoint x: 541, endPoint y: 176, distance: 13.1
click at [533, 165] on div "Search Manage Search Fields" at bounding box center [551, 166] width 720 height 46
click at [896, 285] on link "Actions" at bounding box center [917, 280] width 43 height 13
click at [833, 330] on link "Logs" at bounding box center [842, 329] width 86 height 23
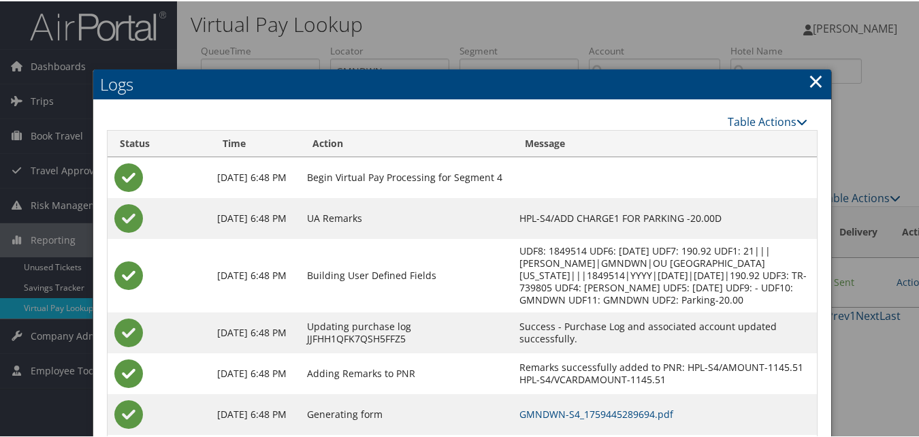
click at [810, 79] on link "×" at bounding box center [816, 79] width 16 height 27
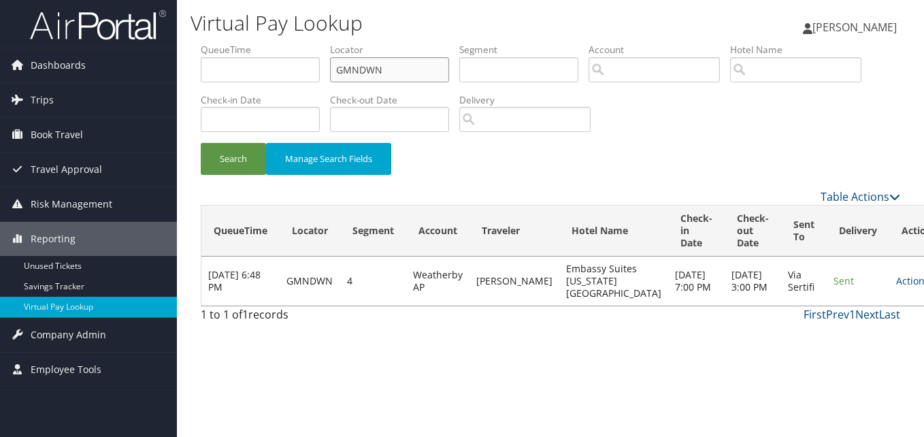
drag, startPoint x: 385, startPoint y: 71, endPoint x: 227, endPoint y: 69, distance: 157.9
click at [231, 43] on ul "QueueTime Locator GMNDWN Segment Account Traveler Hotel Name Check-in Date Chec…" at bounding box center [550, 43] width 699 height 0
paste input "ZMMFJ"
type input "GZMMFJ"
click at [201, 143] on button "Search" at bounding box center [233, 159] width 65 height 32
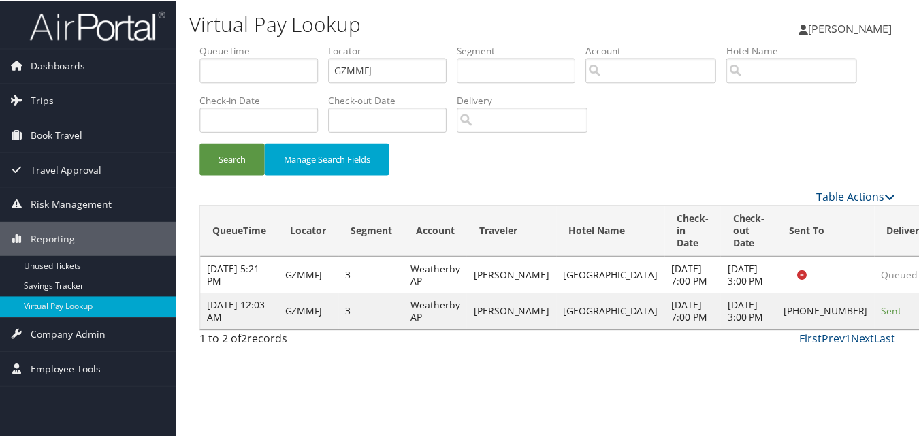
scroll to position [1, 0]
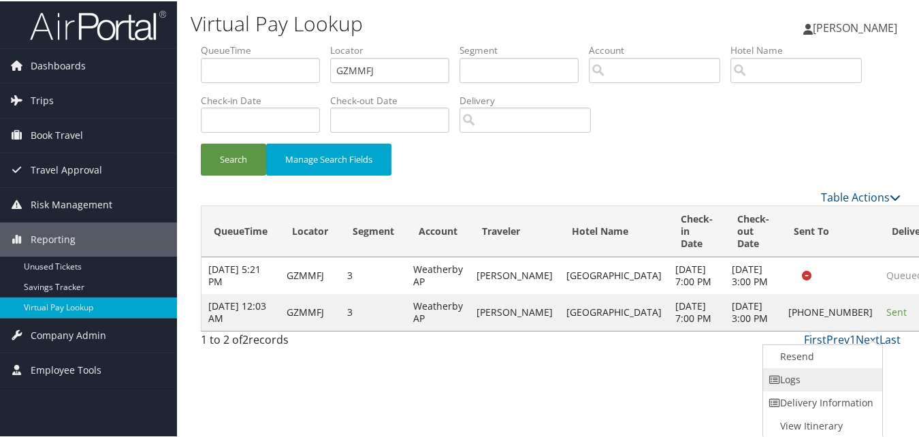
click at [814, 379] on link "Logs" at bounding box center [821, 378] width 116 height 23
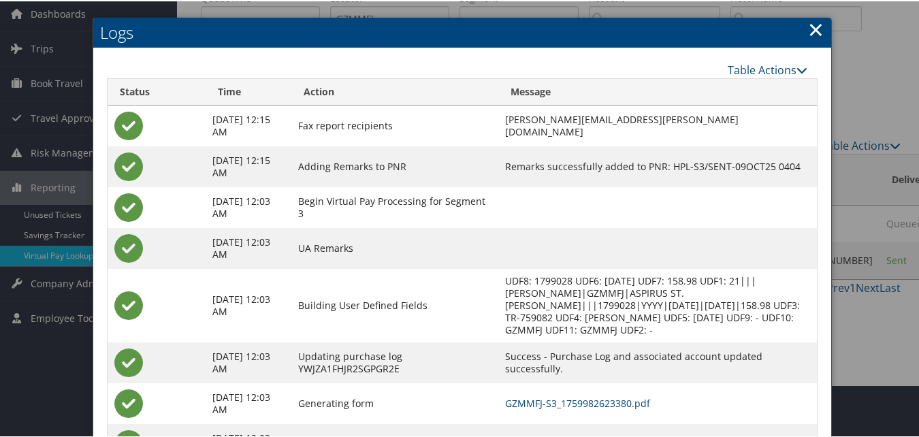
scroll to position [117, 0]
